Goal: Transaction & Acquisition: Purchase product/service

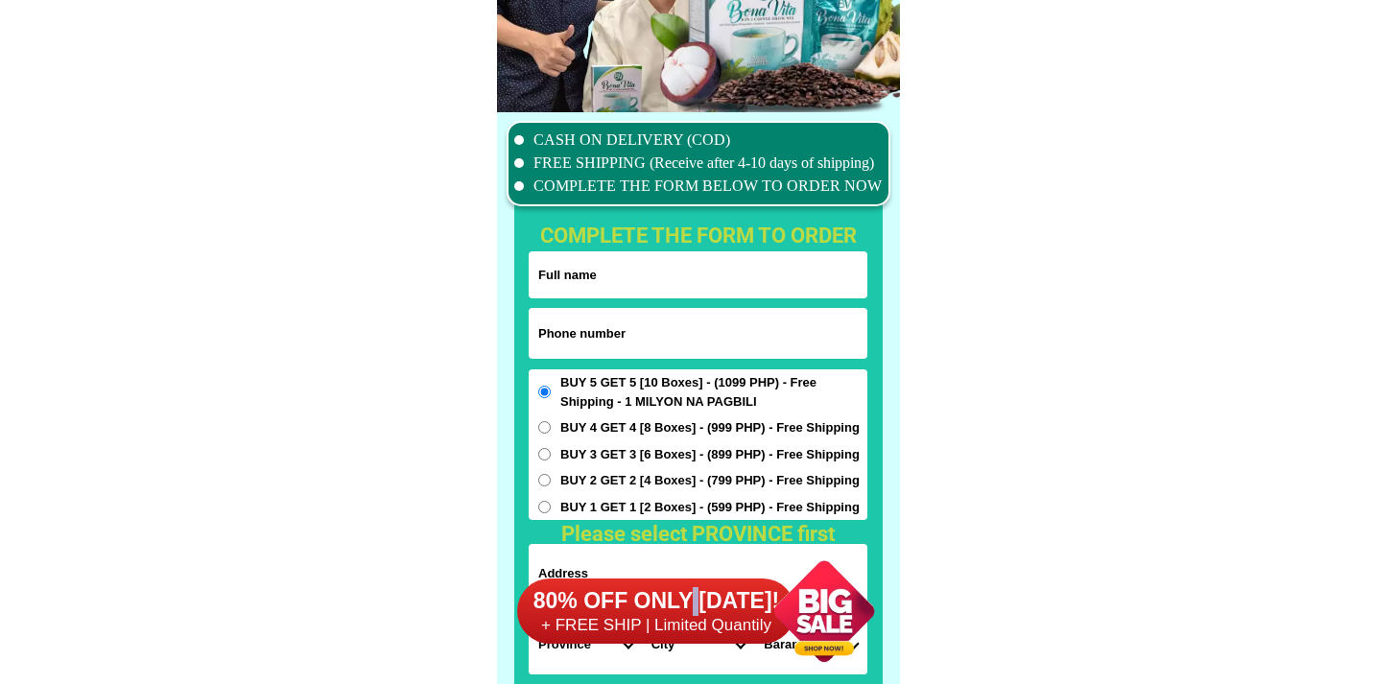
scroll to position [15129, 0]
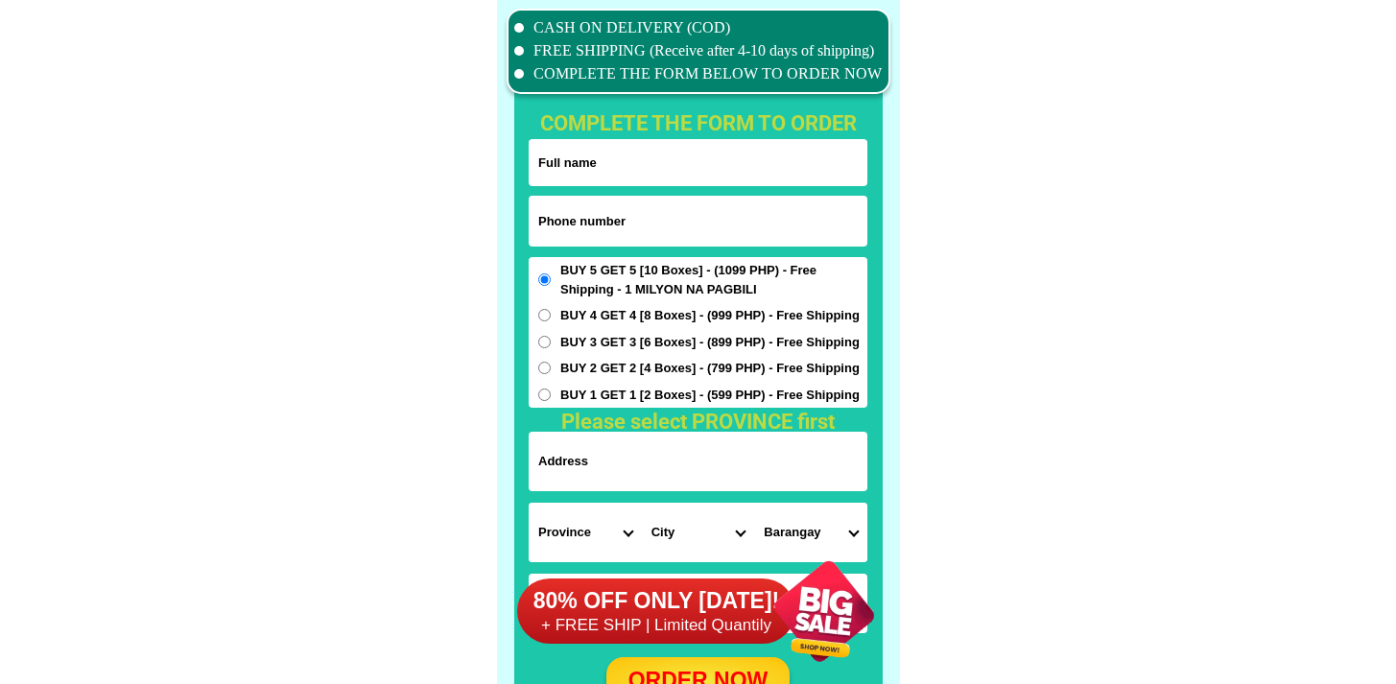
click at [709, 255] on form "ORDER NOW Province [GEOGRAPHIC_DATA] [GEOGRAPHIC_DATA] [GEOGRAPHIC_DATA] [GEOGR…" at bounding box center [698, 422] width 339 height 566
click at [705, 230] on input "Input phone_number" at bounding box center [698, 221] width 339 height 51
paste input "1639193583503"
click at [538, 224] on input "1639193583503" at bounding box center [698, 221] width 339 height 51
click at [544, 219] on input "1639193583503" at bounding box center [698, 221] width 339 height 51
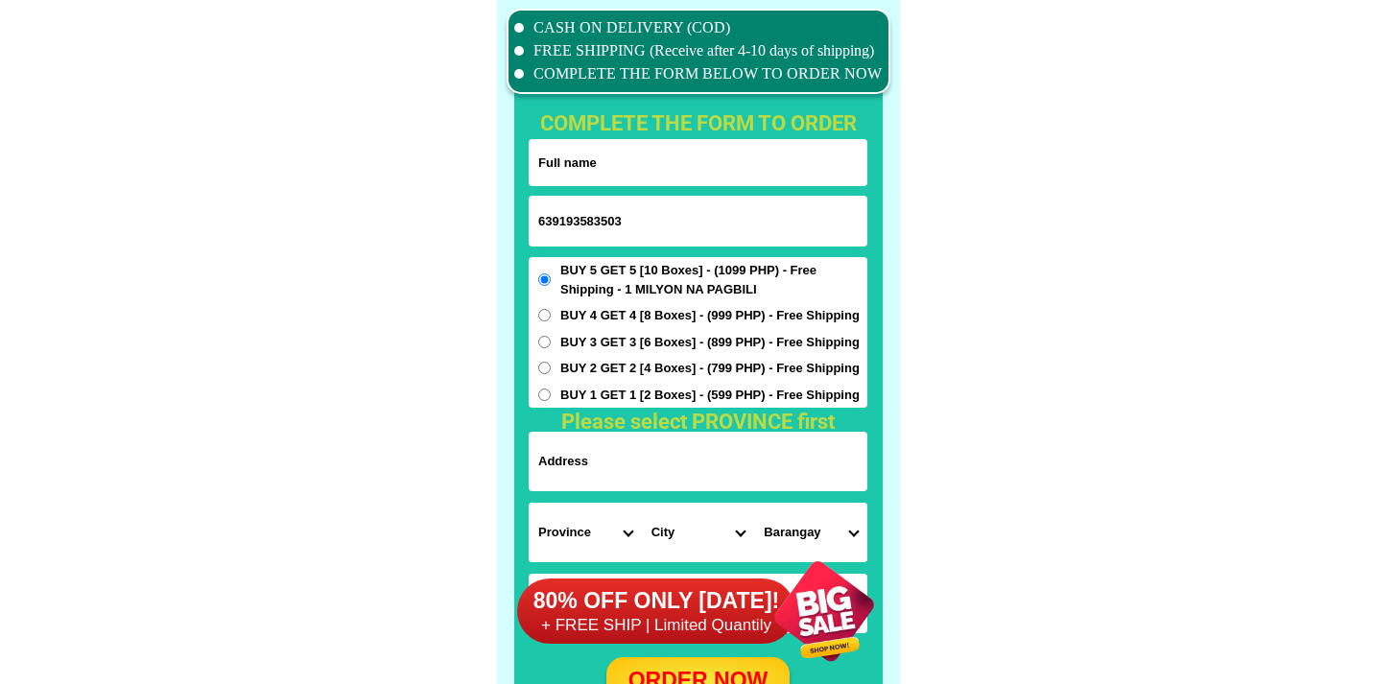
type input "639193583503"
click at [617, 145] on input "Input full_name" at bounding box center [698, 162] width 339 height 47
paste input "Al Lita-o"
type input "Al Lita-o"
click at [630, 475] on input "Input address" at bounding box center [698, 461] width 339 height 59
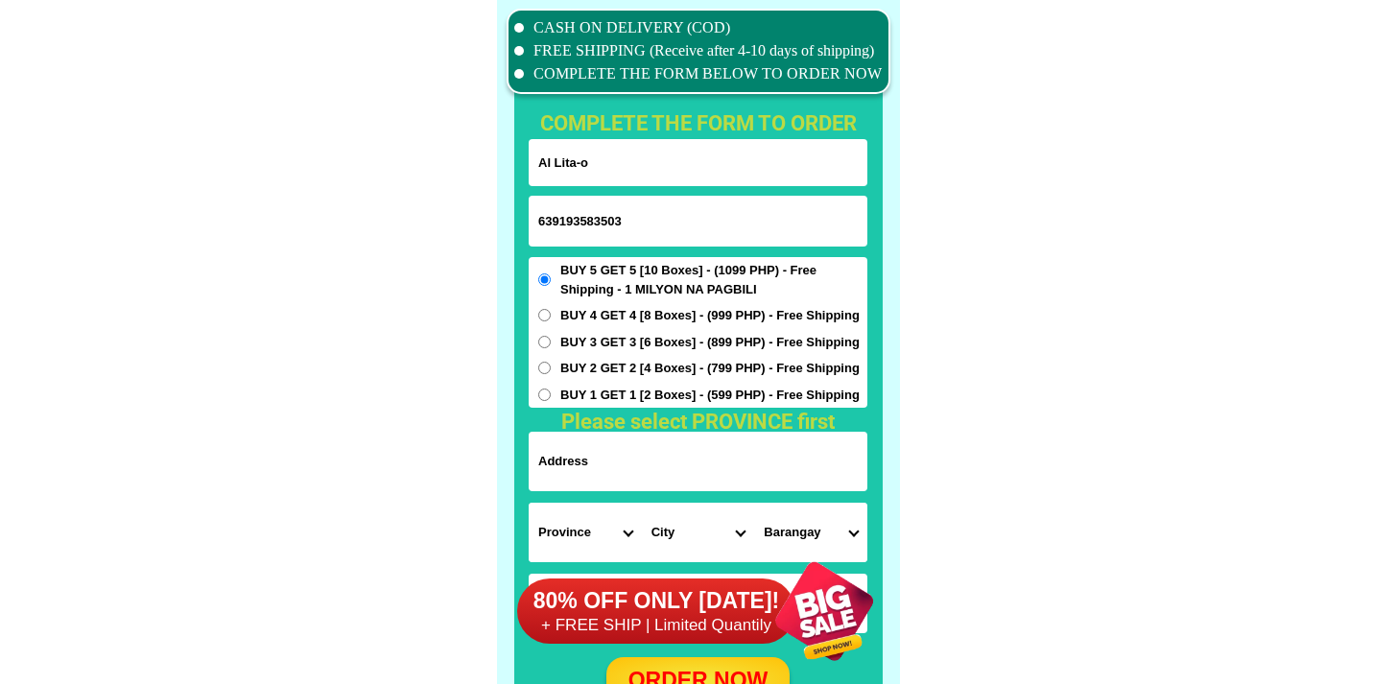
paste input "porok 10 Dontogan Baguio city"
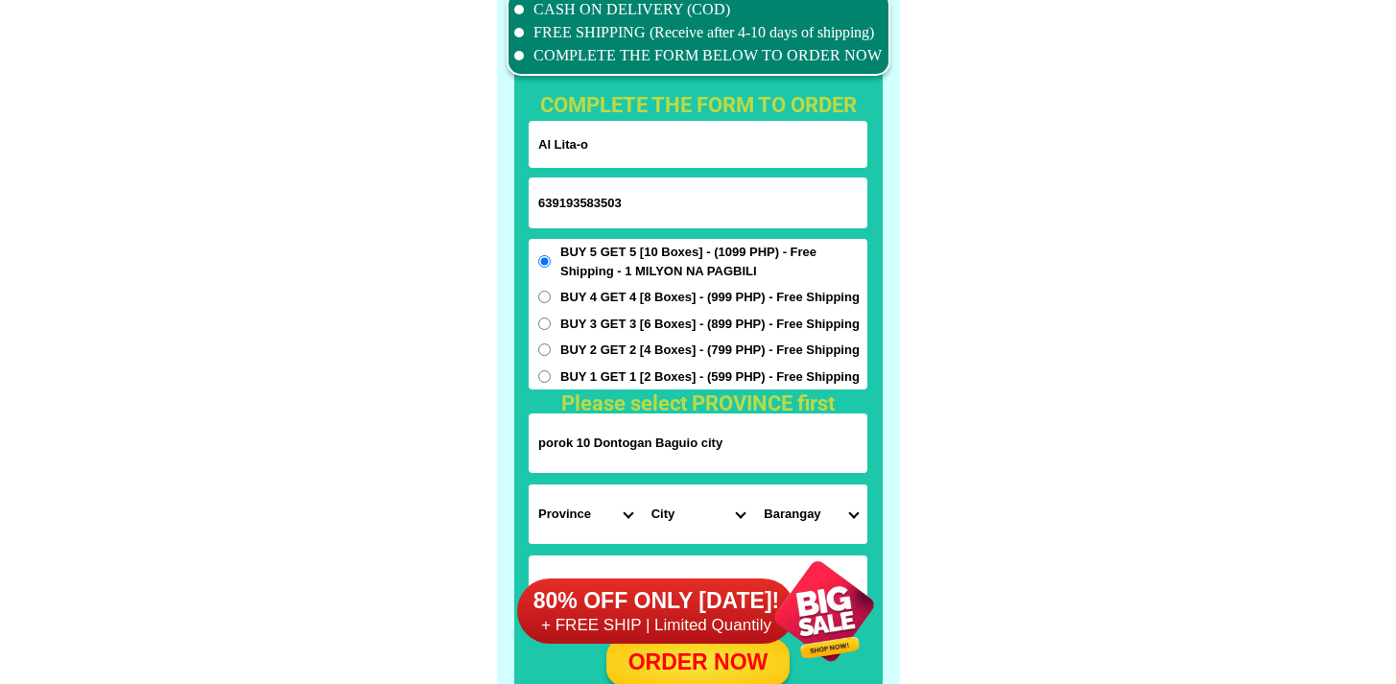
scroll to position [15153, 0]
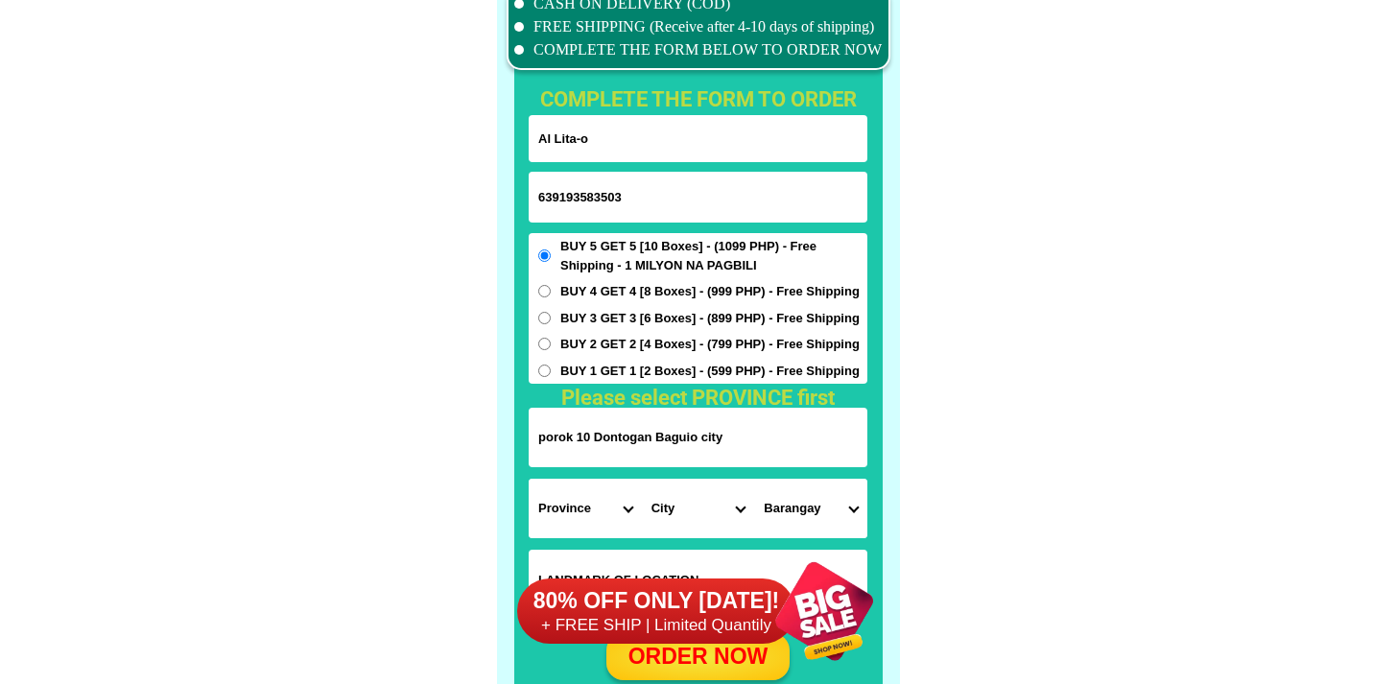
type input "porok 10 Dontogan Baguio city"
click at [590, 507] on select "Province [GEOGRAPHIC_DATA] [GEOGRAPHIC_DATA] [GEOGRAPHIC_DATA] [GEOGRAPHIC_DATA…" at bounding box center [585, 508] width 113 height 59
click at [598, 528] on select "Province [GEOGRAPHIC_DATA] [GEOGRAPHIC_DATA] [GEOGRAPHIC_DATA] [GEOGRAPHIC_DATA…" at bounding box center [585, 508] width 113 height 59
select select "63_695"
click at [529, 479] on select "Province [GEOGRAPHIC_DATA] [GEOGRAPHIC_DATA] [GEOGRAPHIC_DATA] [GEOGRAPHIC_DATA…" at bounding box center [585, 508] width 113 height 59
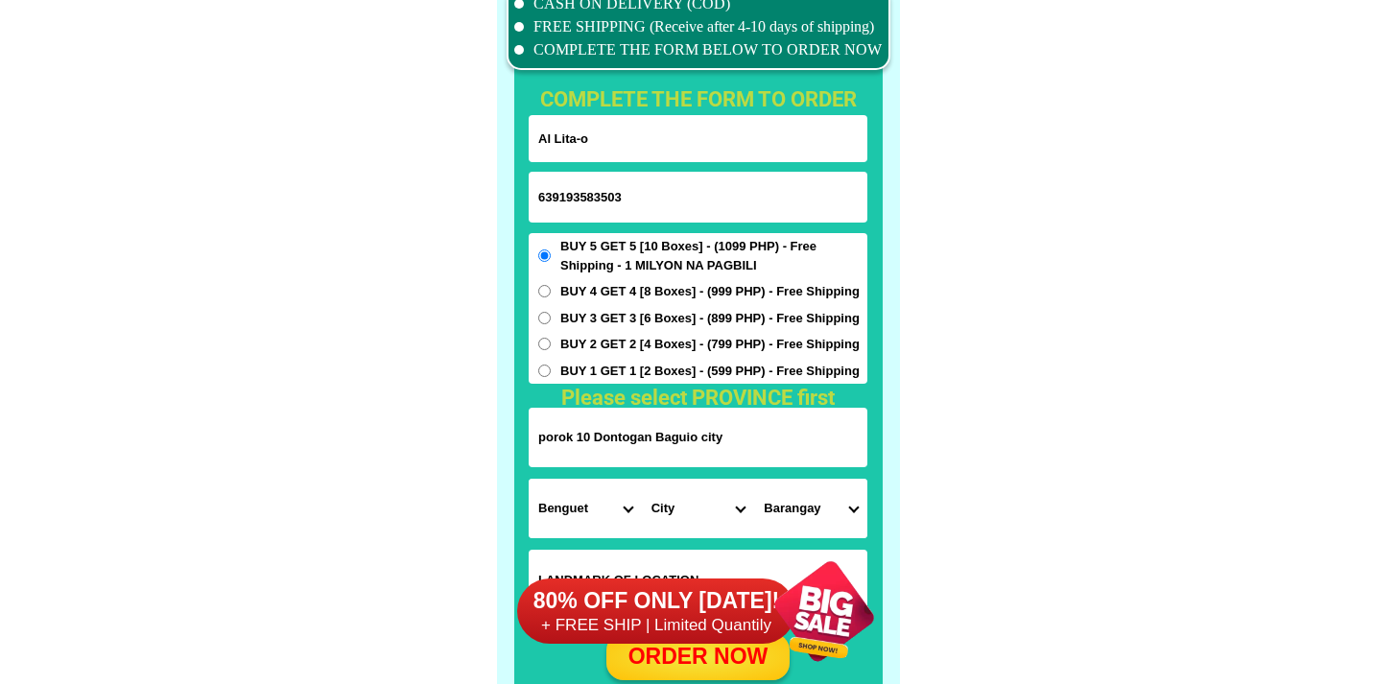
click at [723, 502] on select "City Atok [GEOGRAPHIC_DATA]-city [GEOGRAPHIC_DATA] [GEOGRAPHIC_DATA] Buguias It…" at bounding box center [698, 508] width 113 height 59
select select "63_6951986"
click at [642, 479] on select "City Atok [GEOGRAPHIC_DATA]-city [GEOGRAPHIC_DATA] [GEOGRAPHIC_DATA] Buguias It…" at bounding box center [698, 508] width 113 height 59
click at [817, 503] on select "Barangay [PERSON_NAME][GEOGRAPHIC_DATA] (abcr) [GEOGRAPHIC_DATA][PERSON_NAME][G…" at bounding box center [810, 508] width 113 height 59
select select "63_695198681889"
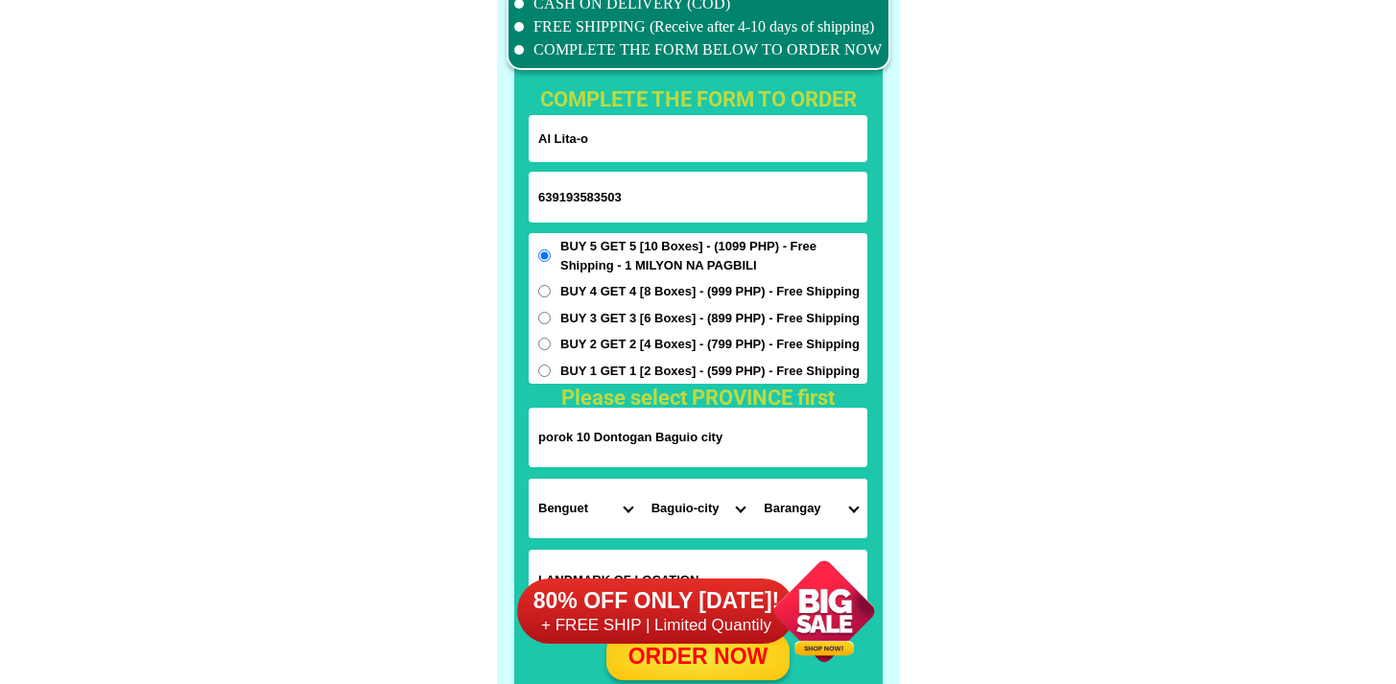
click at [754, 479] on select "Barangay [PERSON_NAME][GEOGRAPHIC_DATA] (abcr) [GEOGRAPHIC_DATA][PERSON_NAME][G…" at bounding box center [810, 508] width 113 height 59
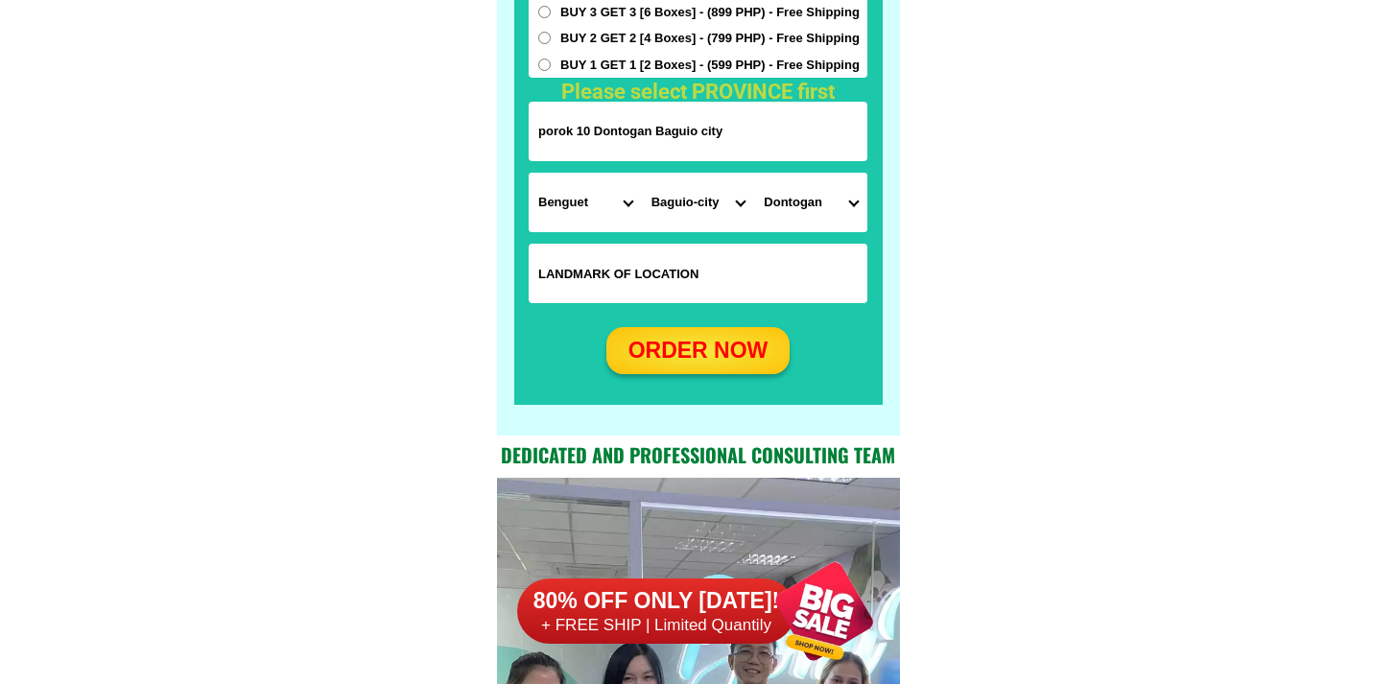
scroll to position [15483, 0]
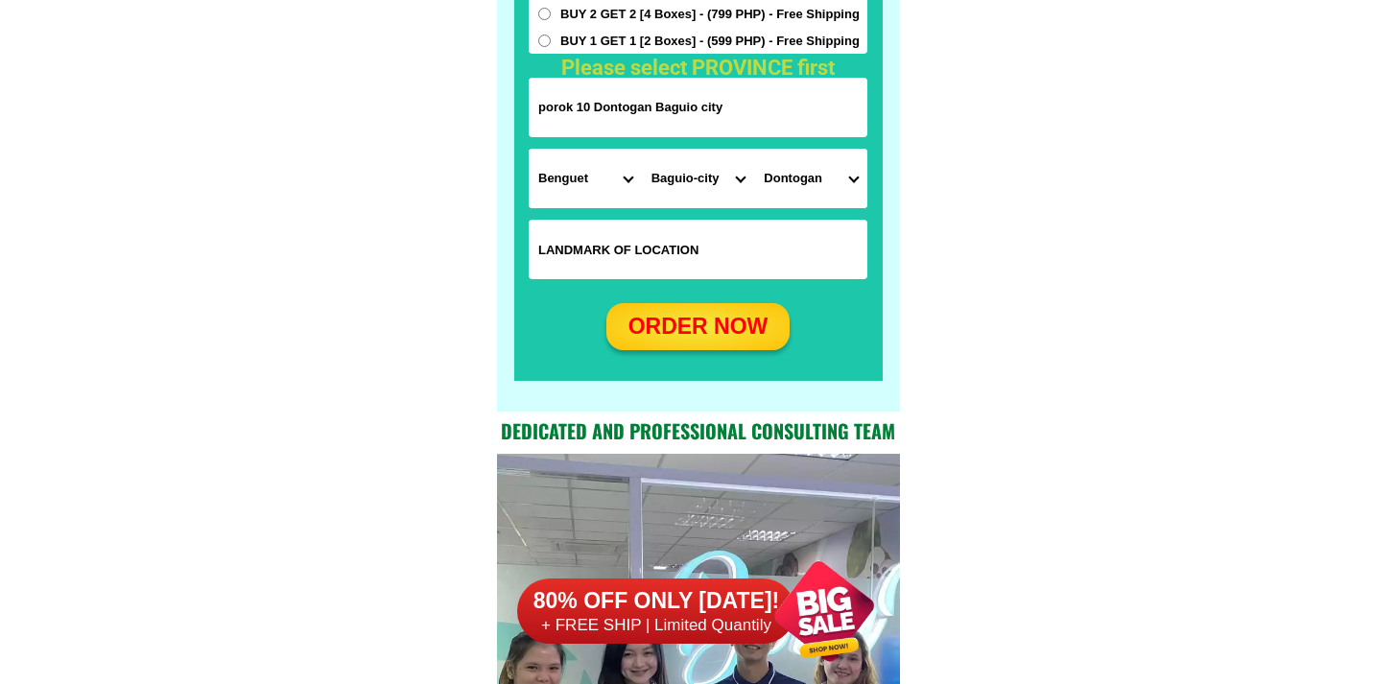
click at [700, 344] on div "ORDER NOW" at bounding box center [698, 326] width 198 height 51
radio input "true"
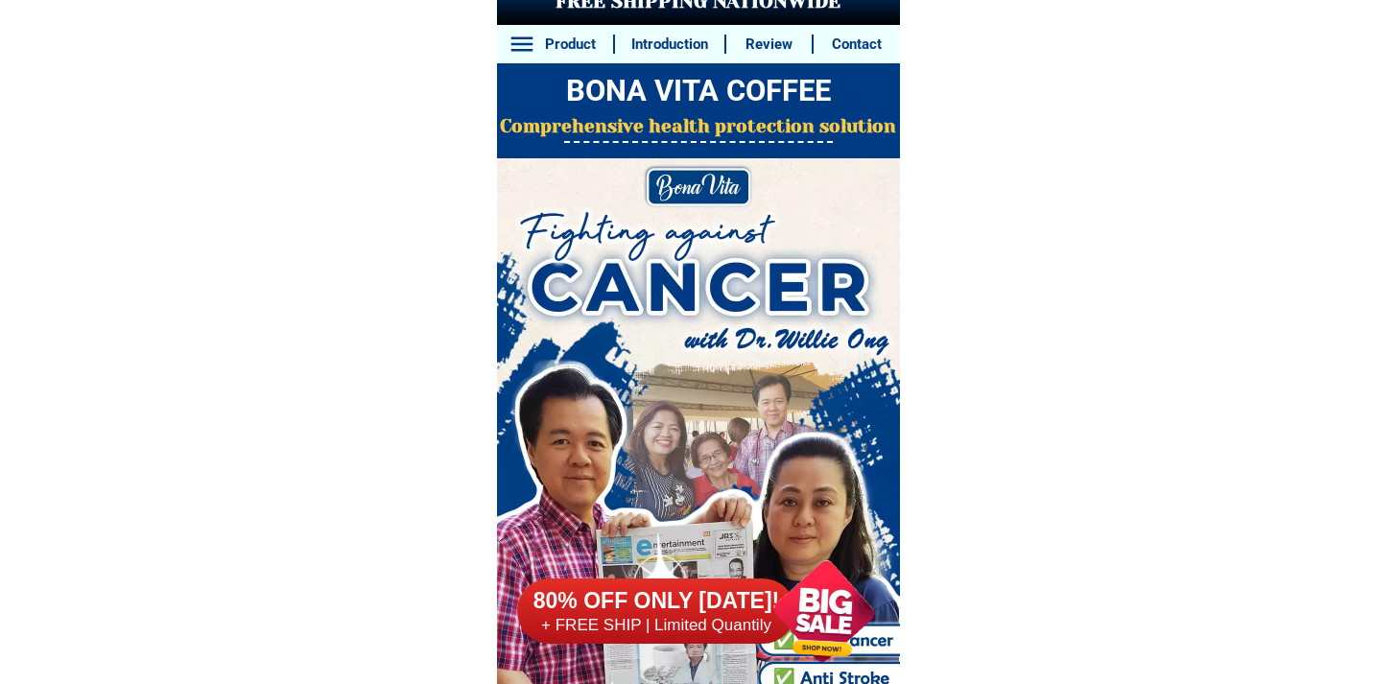
click at [723, 582] on div at bounding box center [656, 611] width 278 height 65
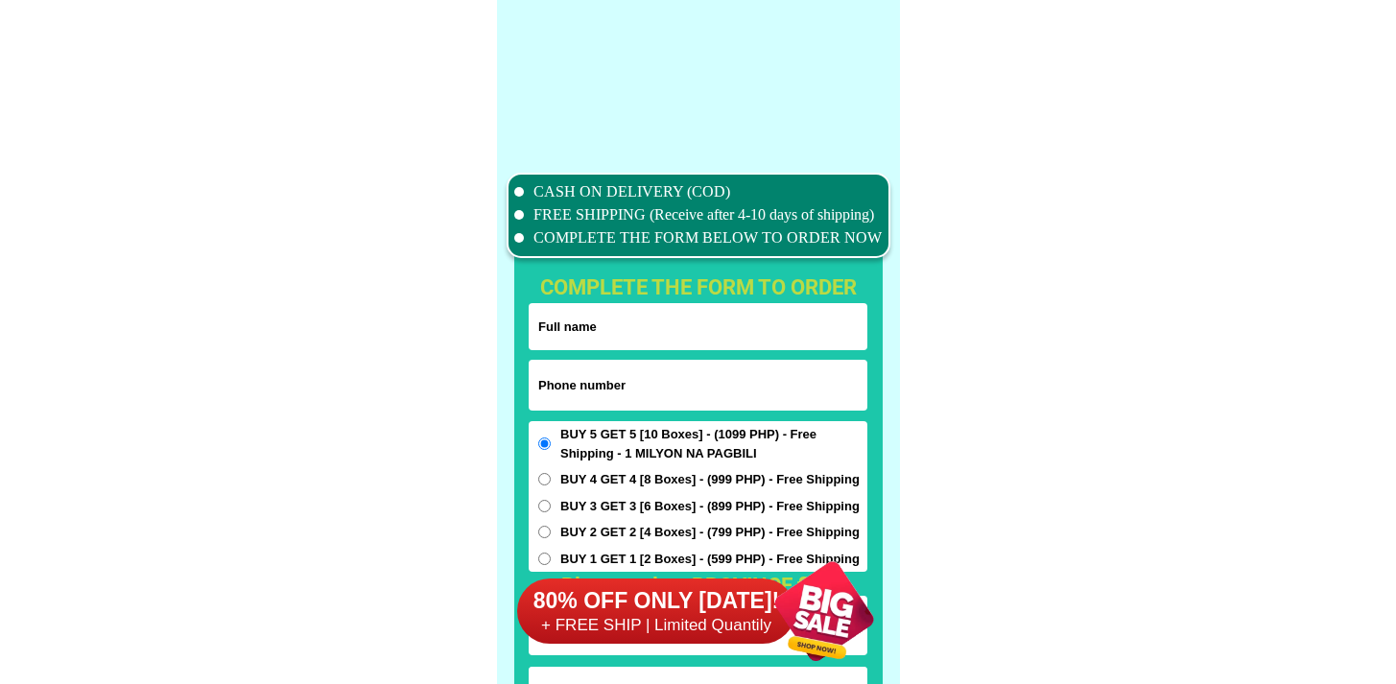
scroll to position [15129, 0]
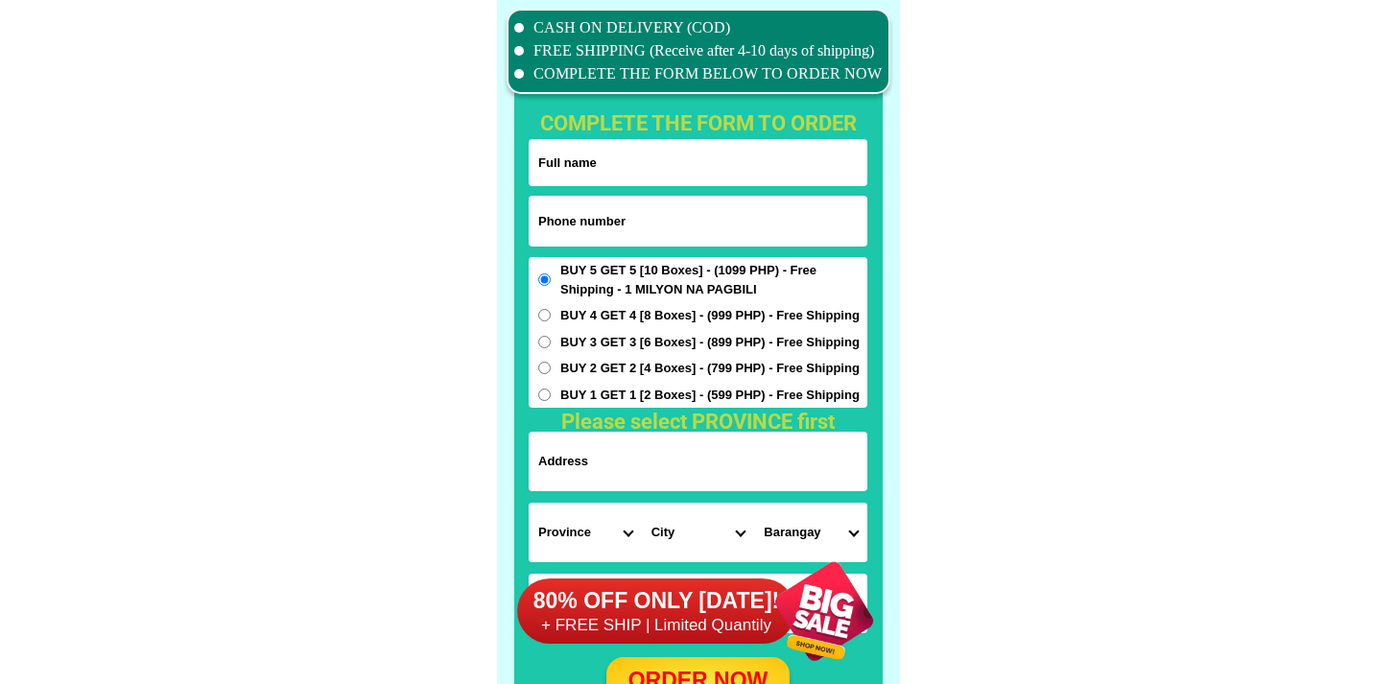
click at [612, 216] on input "Input phone_number" at bounding box center [698, 221] width 339 height 51
paste input "09085186326"
type input "09085186326"
click at [636, 114] on h1 "complete the form to order" at bounding box center [698, 123] width 366 height 32
click at [637, 167] on input "Input full_name" at bounding box center [698, 162] width 339 height 47
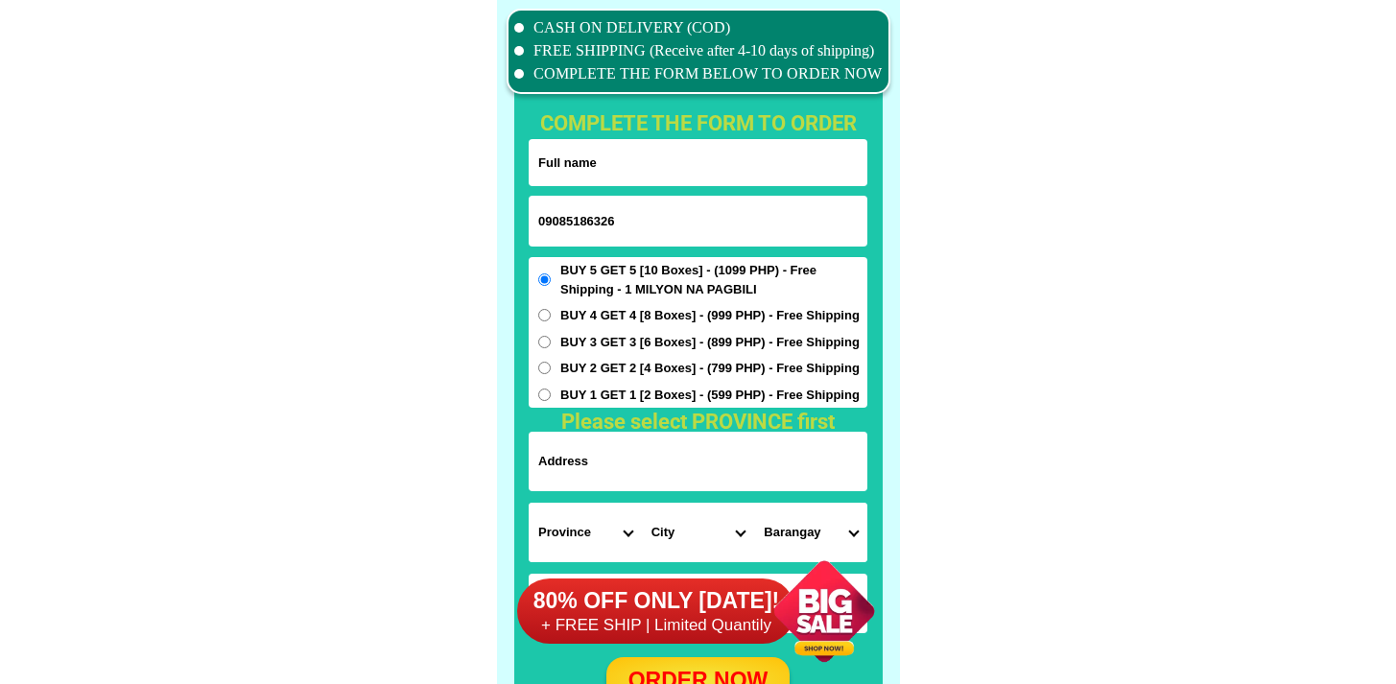
paste input "[PERSON_NAME]"
type input "[PERSON_NAME]"
click at [604, 300] on div "BUY 5 GET 5 [10 Boxes] - (1099 PHP) - Free Shipping - 1 MILYON NA PAGBILI BUY 4…" at bounding box center [698, 332] width 339 height 151
click at [587, 336] on span "BUY 3 GET 3 [6 Boxes] - (899 PHP) - Free Shipping" at bounding box center [709, 342] width 299 height 19
click at [551, 336] on input "BUY 3 GET 3 [6 Boxes] - (899 PHP) - Free Shipping" at bounding box center [544, 342] width 12 height 12
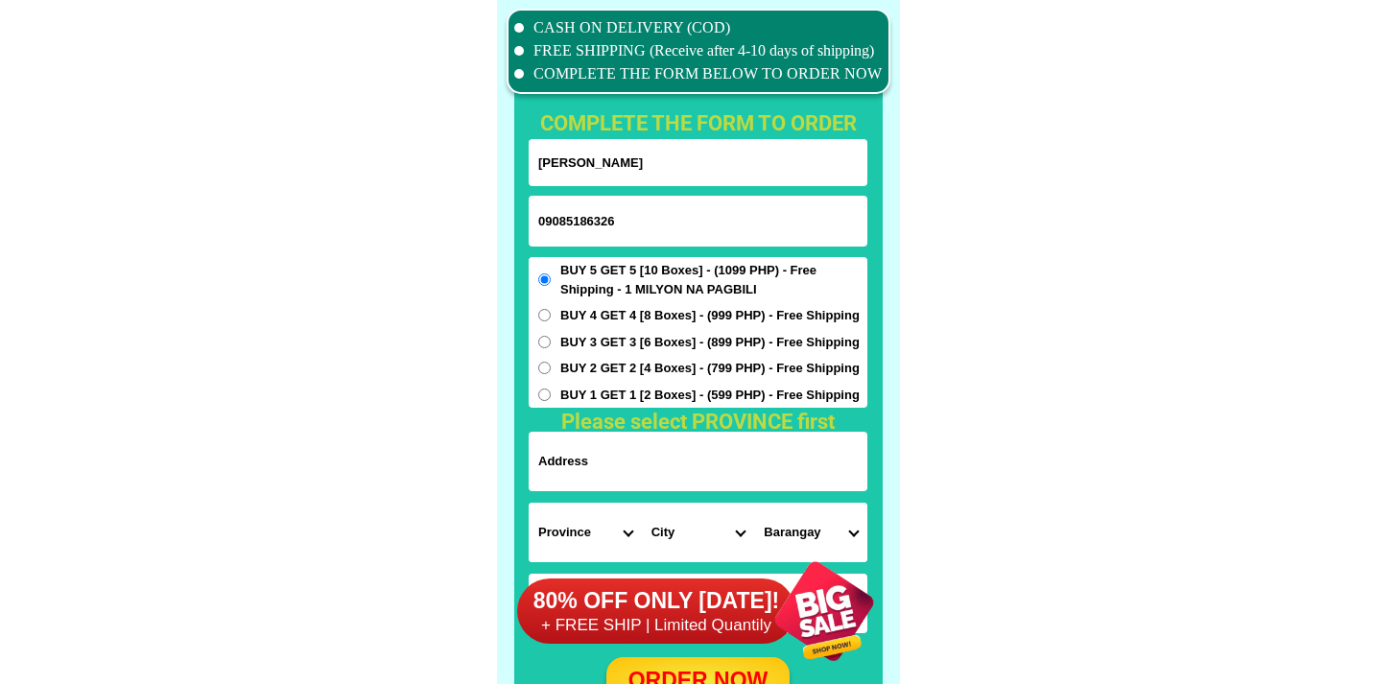
radio input "true"
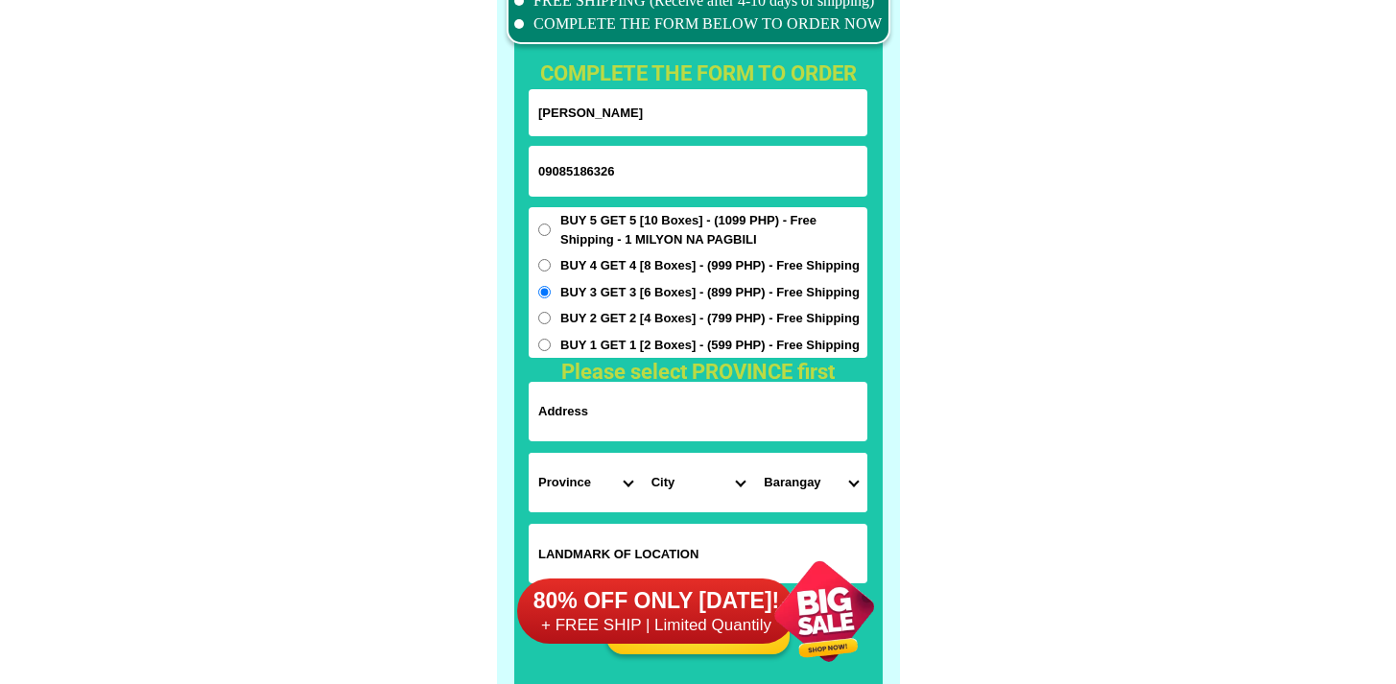
click at [620, 444] on form "Adelaida s.Favis 09085186326 ORDER NOW Province Abra Agusan-del-norte Agusan-de…" at bounding box center [698, 372] width 339 height 566
click at [638, 413] on input "Input address" at bounding box center [698, 411] width 339 height 59
paste input "Montalban Rizal ph01 BLK 9th Lt 24brgy.san Isidro Eastwood greenview subd"
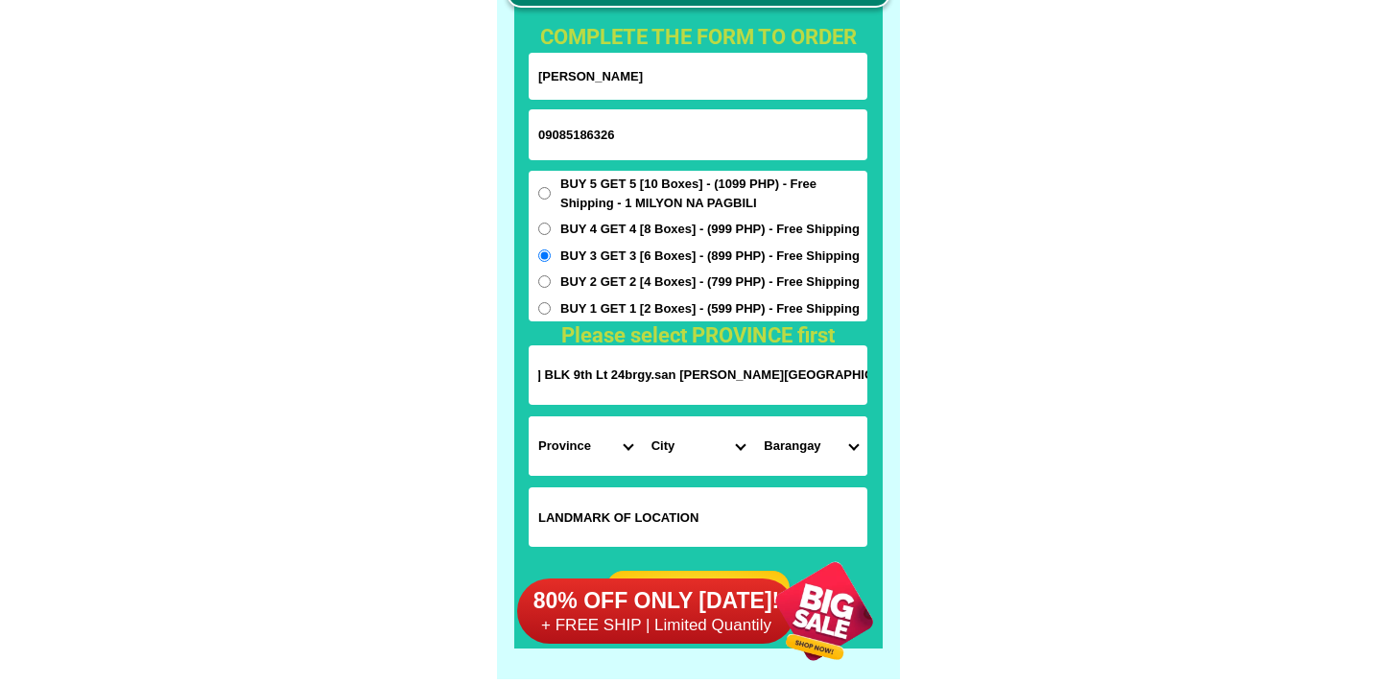
scroll to position [15216, 0]
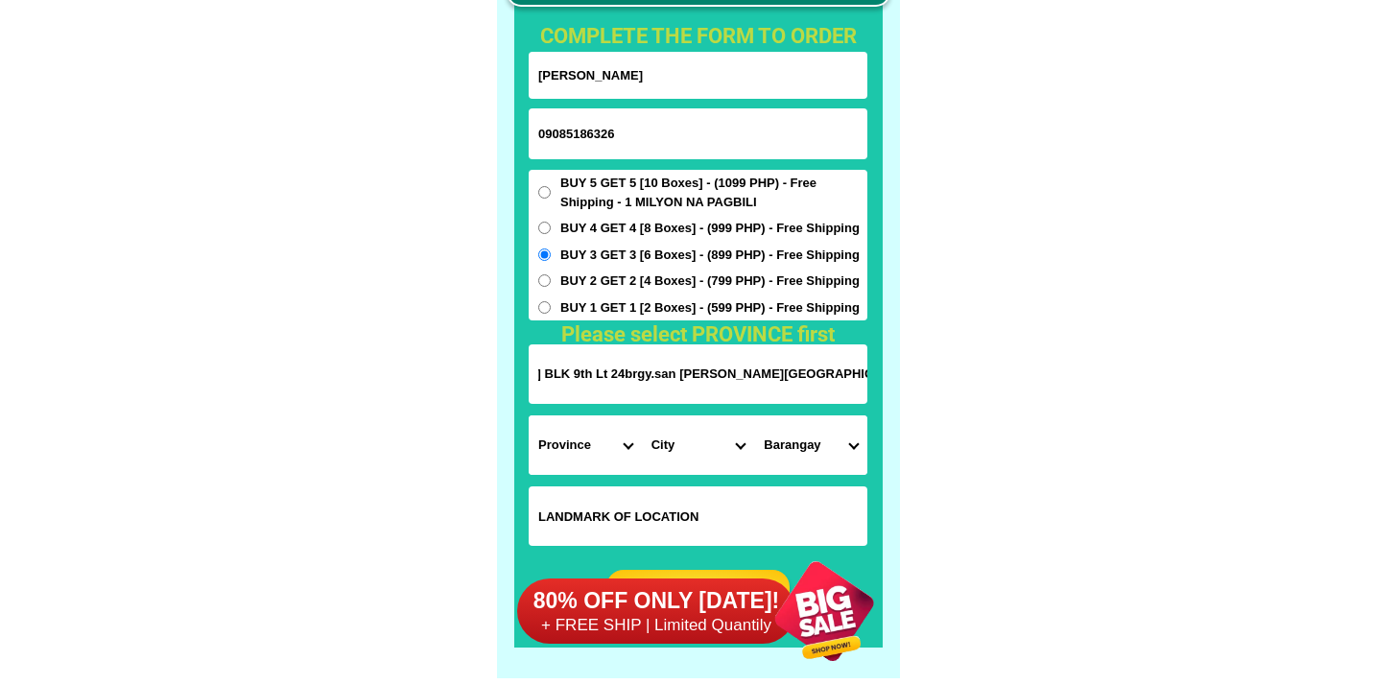
click at [619, 356] on input "Montalban Rizal ph01 BLK 9th Lt 24brgy.san Isidro Eastwood greenview subd" at bounding box center [698, 373] width 339 height 59
drag, startPoint x: 612, startPoint y: 368, endPoint x: 871, endPoint y: 378, distance: 259.3
click at [870, 377] on div "CASH ON DELIVERY (COD) FREE SHIPPING (Receive after 4-10 days of shipping) COMP…" at bounding box center [698, 296] width 403 height 766
drag, startPoint x: 834, startPoint y: 373, endPoint x: 794, endPoint y: 375, distance: 39.4
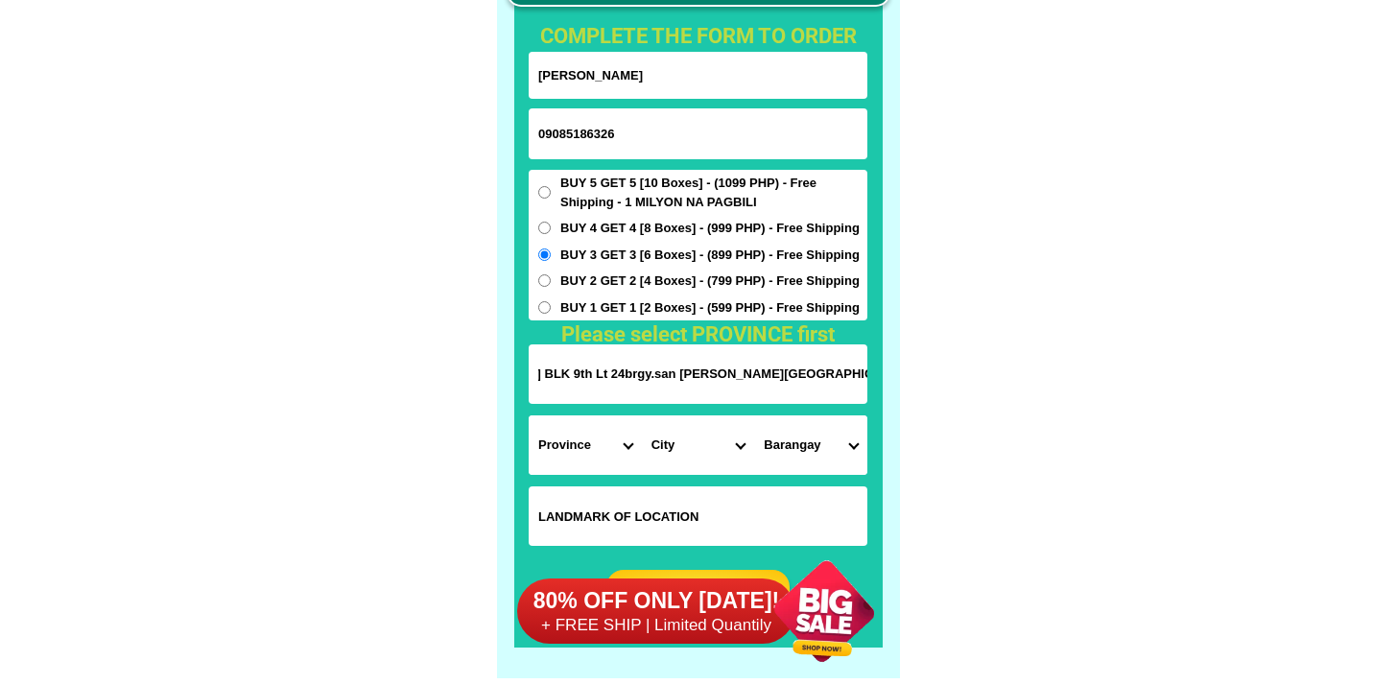
click at [792, 375] on input "Montalban Rizal ph01 BLK 9th Lt 24brgy.san Isidro Eastwood greenview subd" at bounding box center [698, 373] width 339 height 59
click at [628, 347] on input "Montalban Rizal ph01 BLK 9th Lt 24brgy.san Isidro Eastwood greenview subd" at bounding box center [698, 373] width 339 height 59
drag, startPoint x: 628, startPoint y: 347, endPoint x: 1138, endPoint y: 379, distance: 511.5
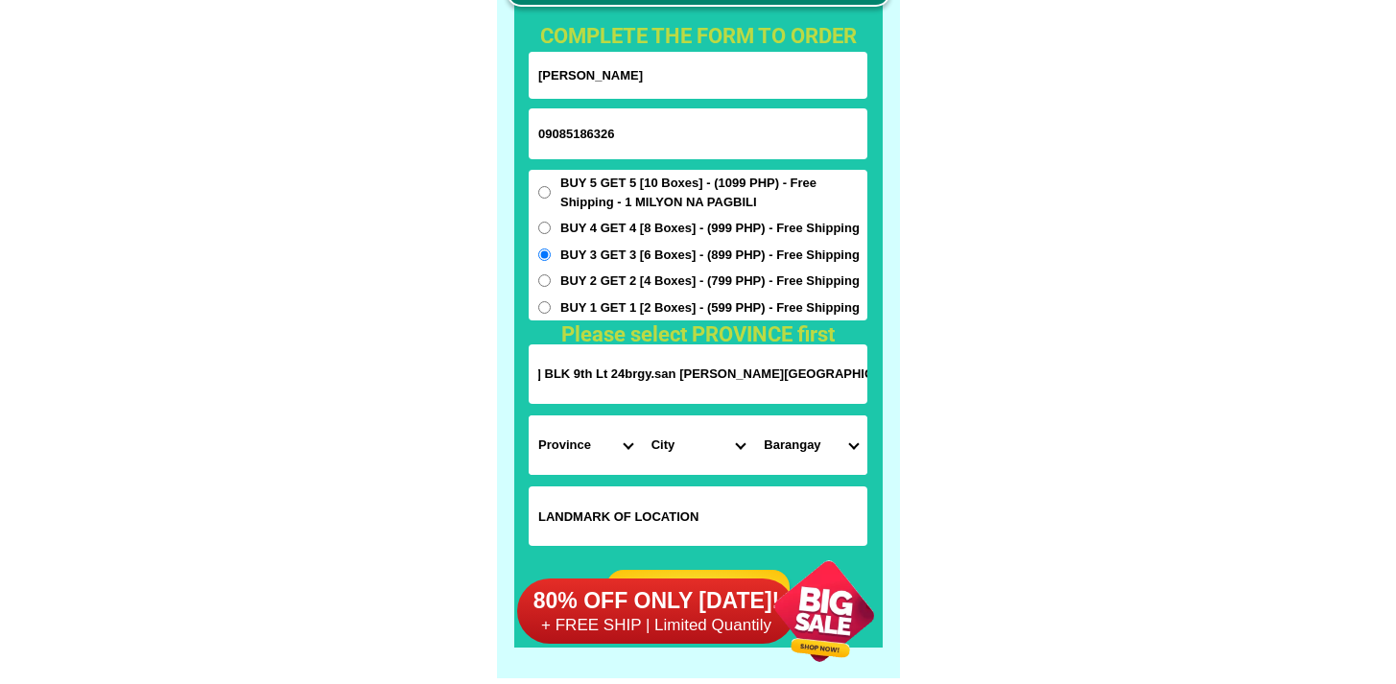
click at [861, 374] on input "Montalban Rizal ph01 BLK 9th Lt 24brgy.san Isidro Eastwood greenview subd" at bounding box center [698, 373] width 339 height 59
drag, startPoint x: 751, startPoint y: 362, endPoint x: 1198, endPoint y: 380, distance: 447.5
type input "Montalban Rizal ph01 BLK 9th Lt 24brgy.san Isidro Eastwood greenview subd"
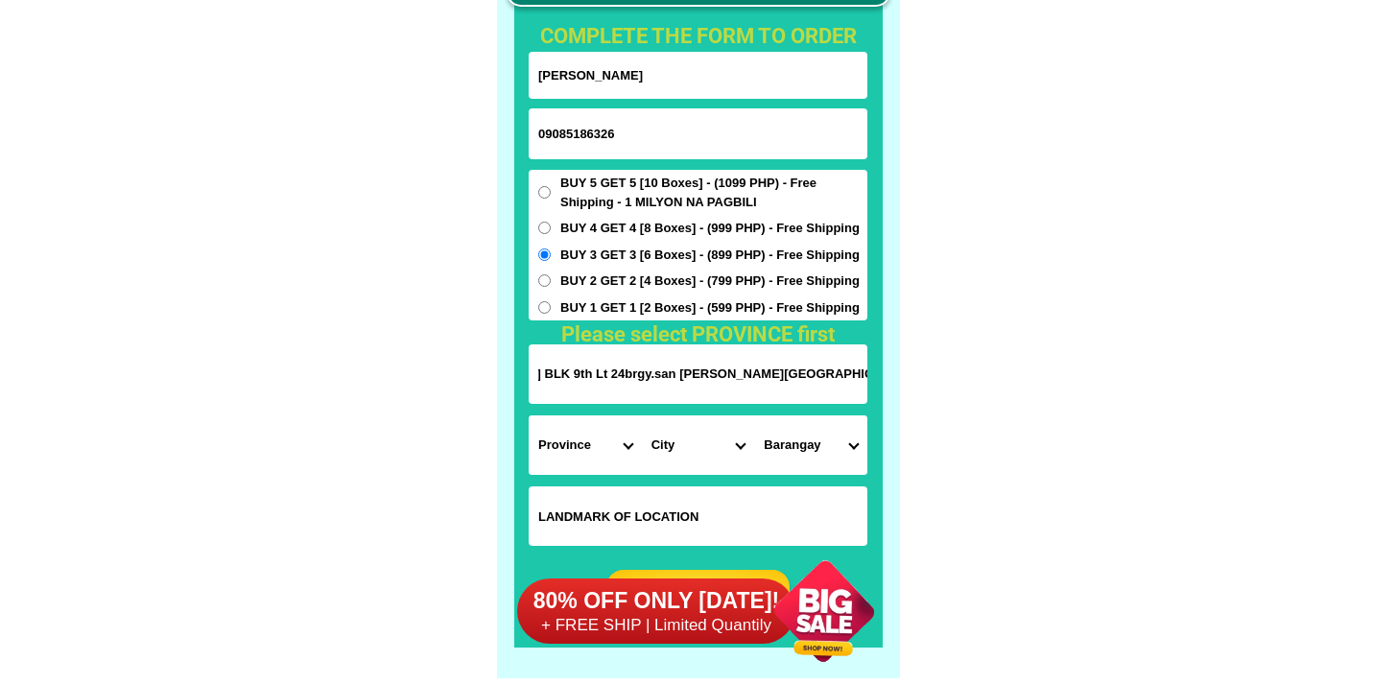
scroll to position [0, 0]
click at [608, 429] on select "Province [GEOGRAPHIC_DATA] [GEOGRAPHIC_DATA] [GEOGRAPHIC_DATA] [GEOGRAPHIC_DATA…" at bounding box center [585, 444] width 113 height 59
click at [529, 415] on select "Province [GEOGRAPHIC_DATA] [GEOGRAPHIC_DATA] [GEOGRAPHIC_DATA] [GEOGRAPHIC_DATA…" at bounding box center [585, 444] width 113 height 59
click at [756, 372] on input "Montalban Rizal ph01 BLK 9th Lt 24brgy.san Isidro Eastwood greenview subd" at bounding box center [698, 373] width 339 height 59
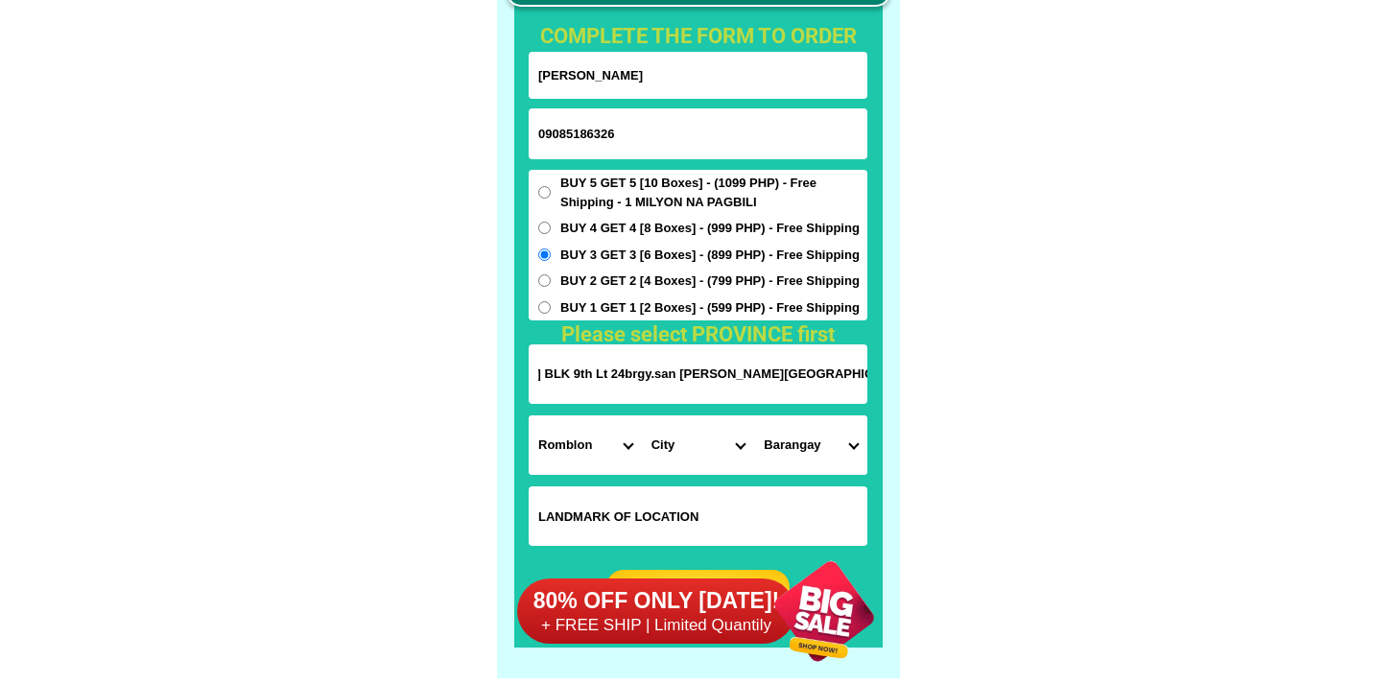
drag, startPoint x: 932, startPoint y: 397, endPoint x: 1066, endPoint y: 413, distance: 135.2
click at [683, 448] on select "City Banton Cajidiocan Corcuera Ferrol Magdiwang Odiongan Romblon Romblon-alcan…" at bounding box center [698, 444] width 113 height 59
click at [594, 456] on select "Province [GEOGRAPHIC_DATA] [GEOGRAPHIC_DATA] [GEOGRAPHIC_DATA] [GEOGRAPHIC_DATA…" at bounding box center [585, 444] width 113 height 59
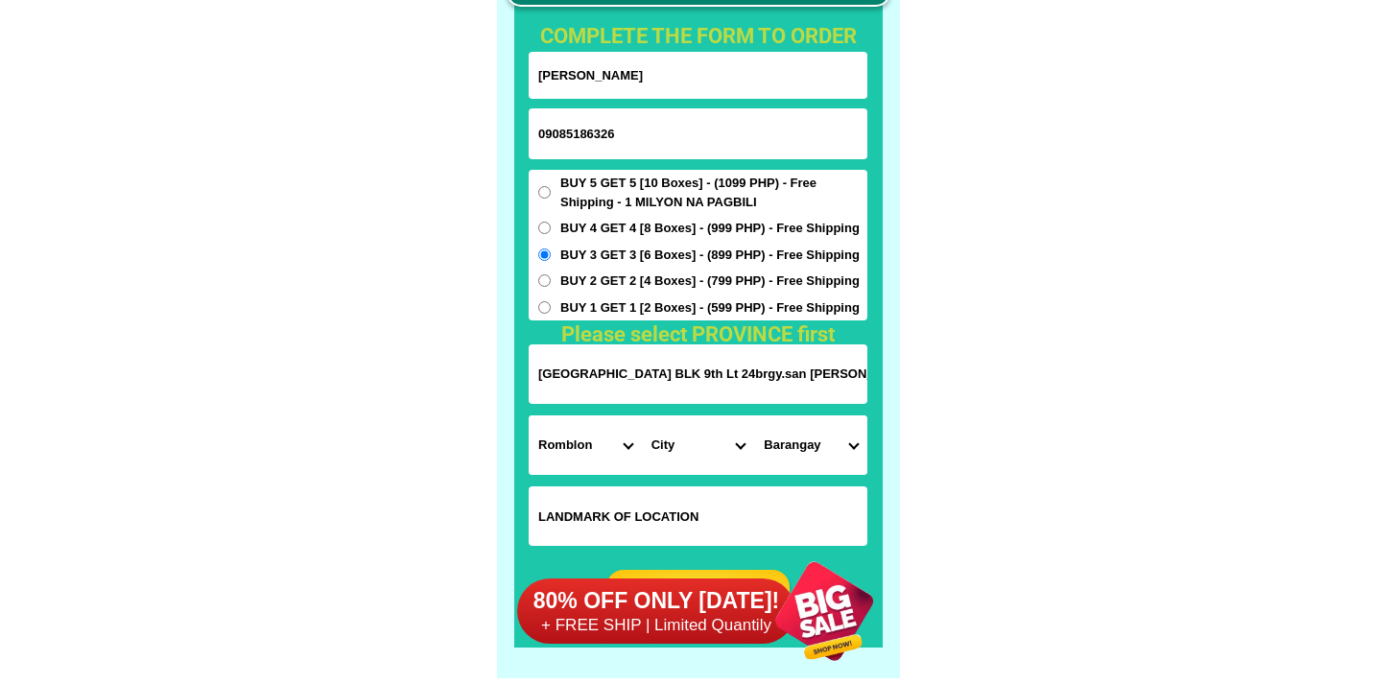
select select "63_993"
click at [529, 415] on select "Province [GEOGRAPHIC_DATA] [GEOGRAPHIC_DATA] [GEOGRAPHIC_DATA] [GEOGRAPHIC_DATA…" at bounding box center [585, 444] width 113 height 59
click at [702, 442] on select "City Angono Antipolo-city Binangonan Cainta Cardona Jala-jala Pililla Rizal-bar…" at bounding box center [698, 444] width 113 height 59
click at [675, 444] on select "City Angono Antipolo-city Binangonan Cainta Cardona Jala-jala Pililla Rizal-bar…" at bounding box center [698, 444] width 113 height 59
drag, startPoint x: 675, startPoint y: 444, endPoint x: 585, endPoint y: 373, distance: 114.0
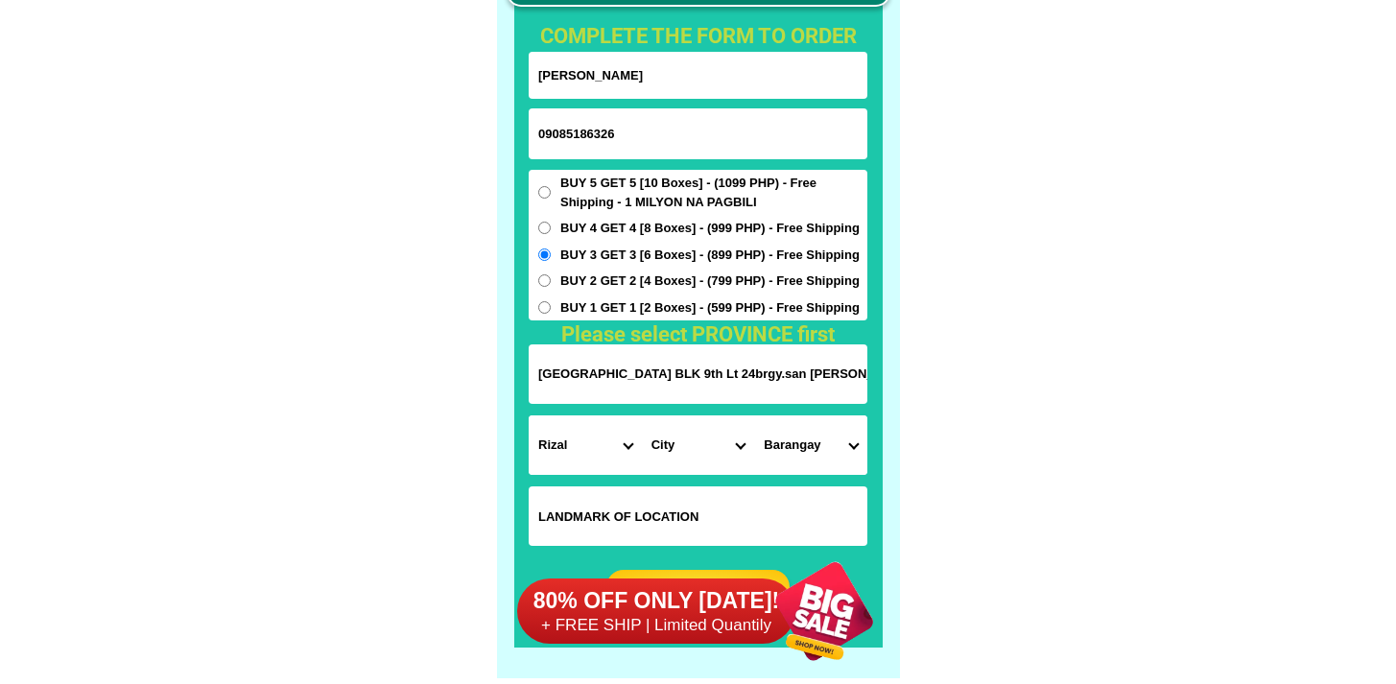
click at [585, 373] on input "Montalban Rizal ph01 BLK 9th Lt 24brgy.san Isidro Eastwood greenview subd" at bounding box center [698, 373] width 339 height 59
click at [704, 464] on select "City Angono Antipolo-city Binangonan Cainta Cardona Jala-jala Pililla Rizal-bar…" at bounding box center [698, 444] width 113 height 59
select select "63_9933587"
click at [642, 415] on select "City Angono Antipolo-city Binangonan Cainta Cardona Jala-jala Pililla Rizal-bar…" at bounding box center [698, 444] width 113 height 59
click at [814, 449] on select "Barangay Balite (pob.) Burgos Geronimo Macabud Manggahan Mascap Puray Rosario S…" at bounding box center [810, 444] width 113 height 59
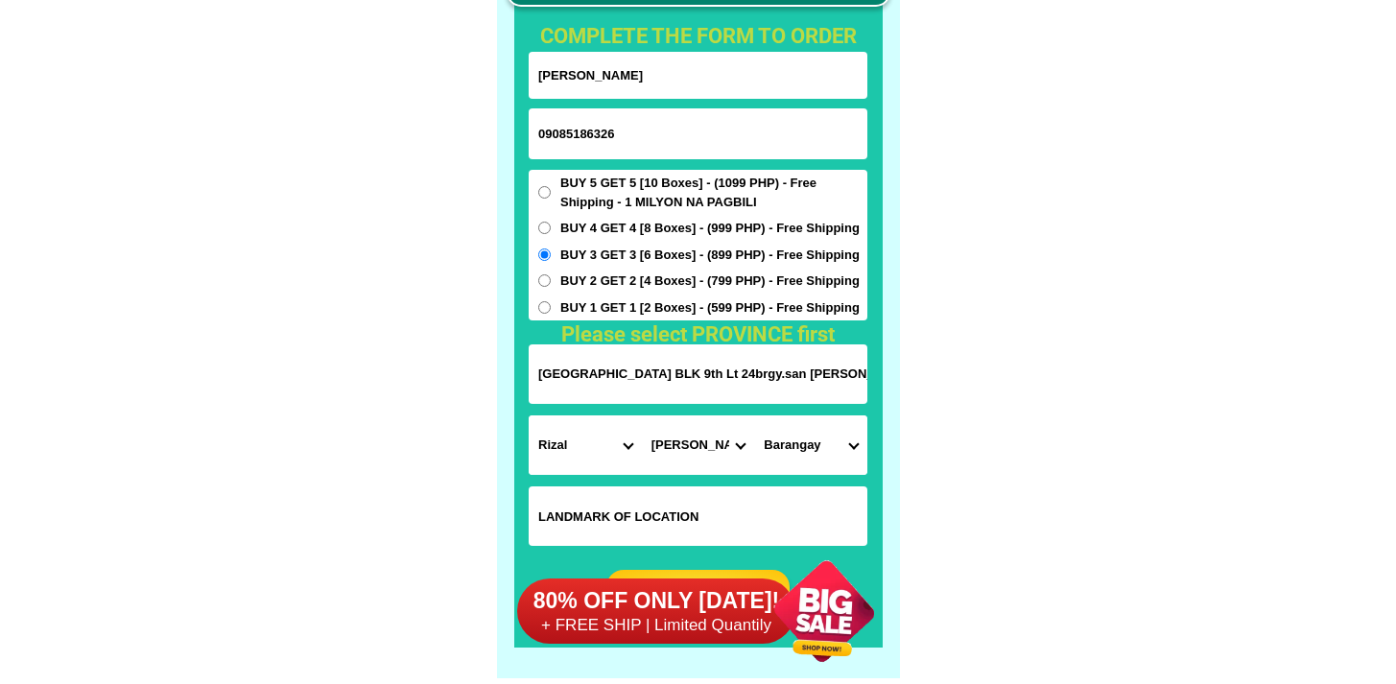
select select "63_99335876972"
click at [754, 415] on select "Barangay Balite (pob.) Burgos Geronimo Macabud Manggahan Mascap Puray Rosario S…" at bounding box center [810, 444] width 113 height 59
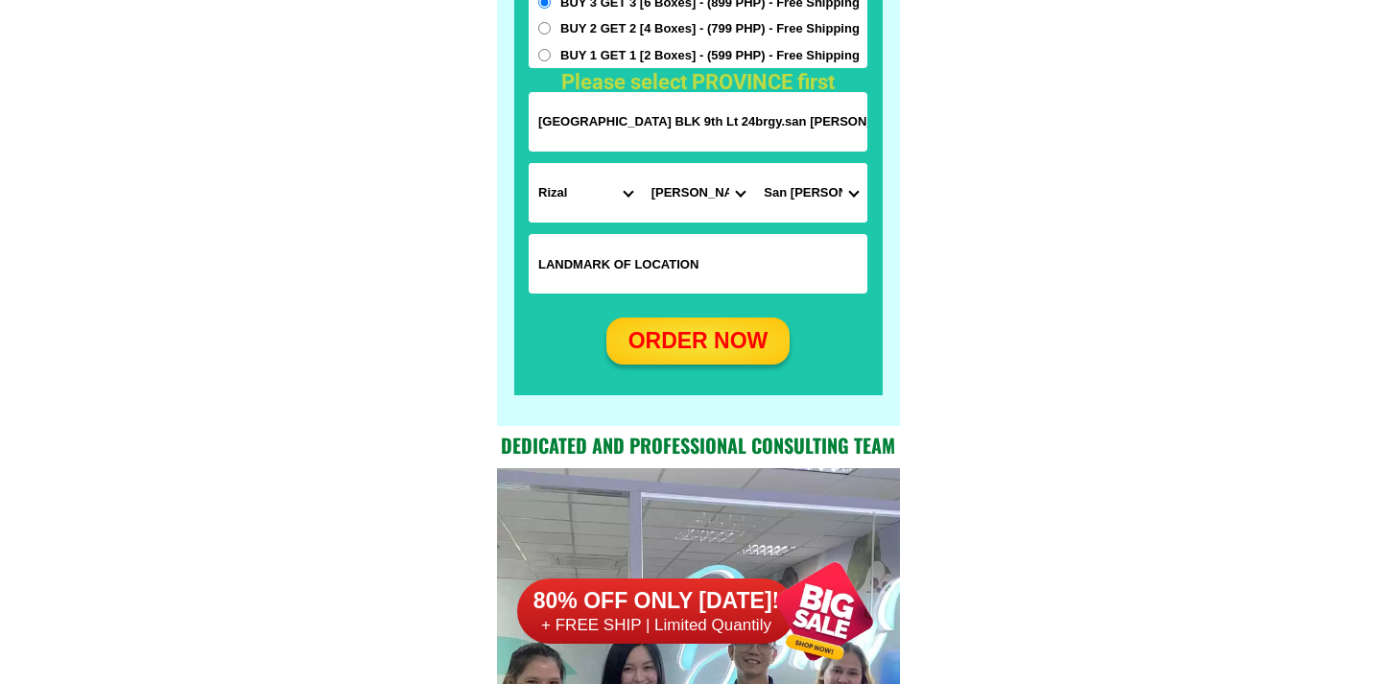
click at [730, 351] on div "ORDER NOW" at bounding box center [697, 341] width 183 height 34
radio input "true"
